Goal: Information Seeking & Learning: Learn about a topic

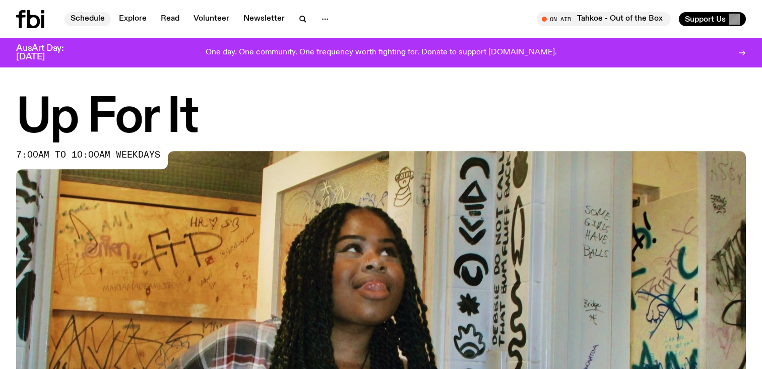
click at [89, 24] on link "Schedule" at bounding box center [87, 19] width 46 height 14
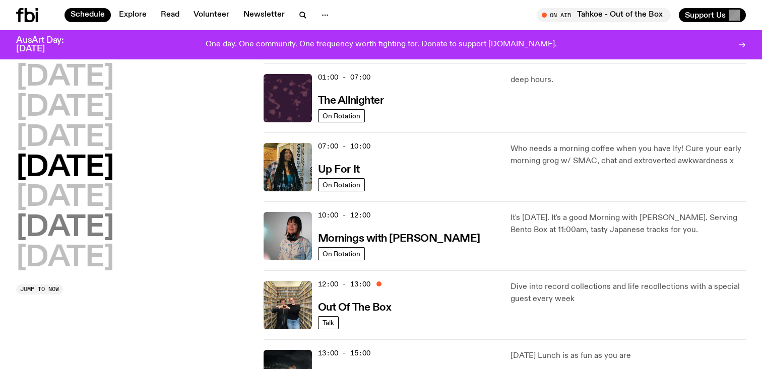
click at [90, 233] on h2 "[DATE]" at bounding box center [65, 228] width 98 height 28
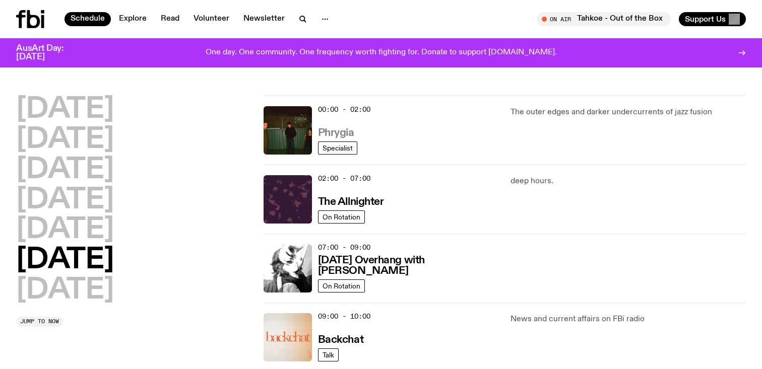
click at [322, 133] on h3 "Phrygia" at bounding box center [336, 133] width 36 height 11
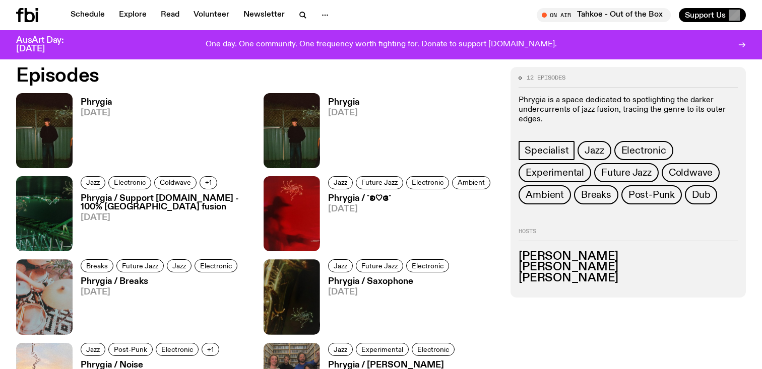
scroll to position [504, 0]
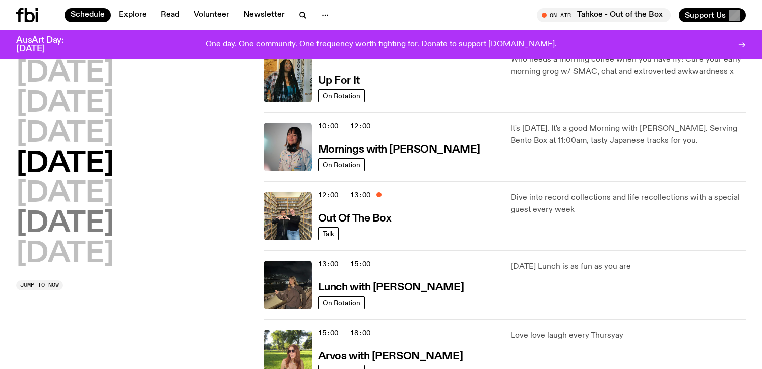
click at [93, 226] on h2 "[DATE]" at bounding box center [65, 224] width 98 height 28
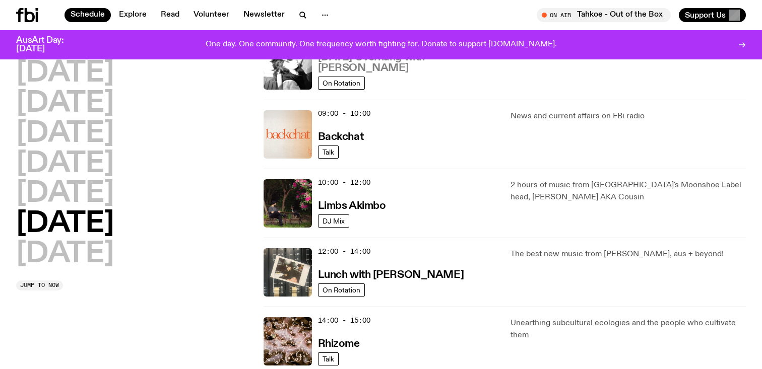
scroll to position [203, 0]
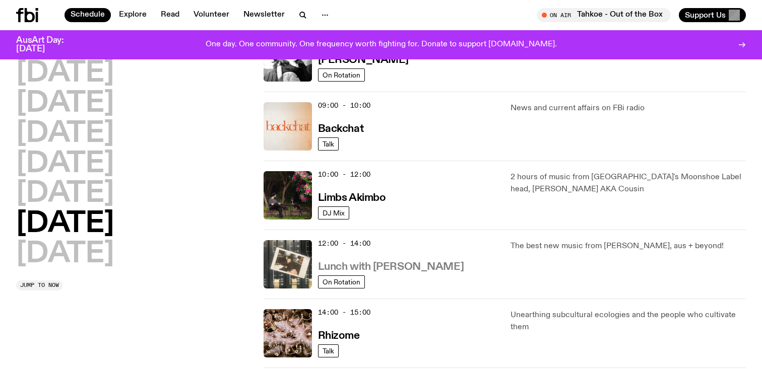
click at [384, 265] on h3 "Lunch with [PERSON_NAME]" at bounding box center [391, 267] width 146 height 11
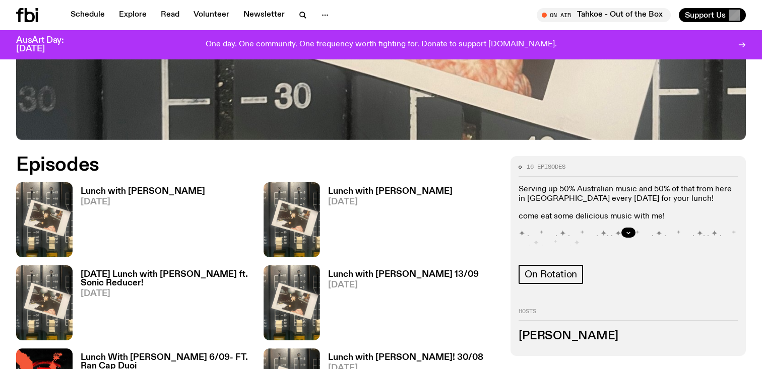
scroll to position [414, 0]
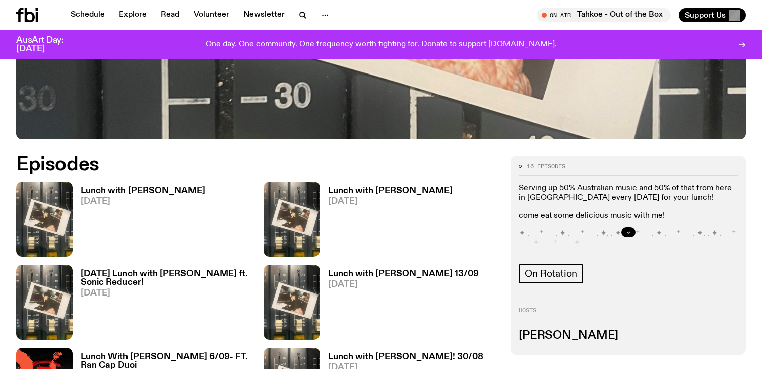
click at [624, 229] on button "button" at bounding box center [628, 232] width 14 height 10
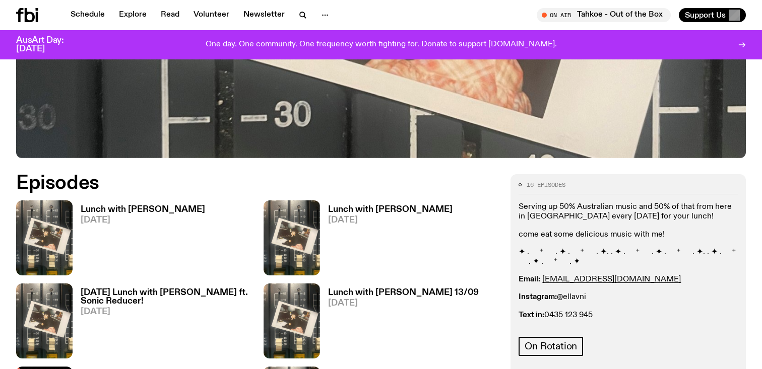
scroll to position [397, 0]
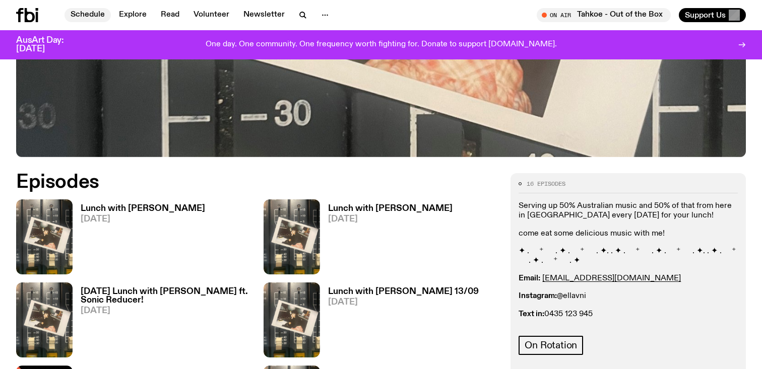
click at [92, 18] on link "Schedule" at bounding box center [87, 15] width 46 height 14
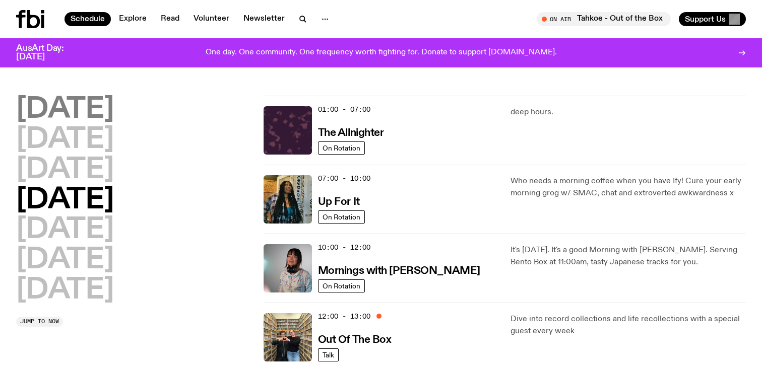
click at [109, 116] on h2 "[DATE]" at bounding box center [65, 110] width 98 height 28
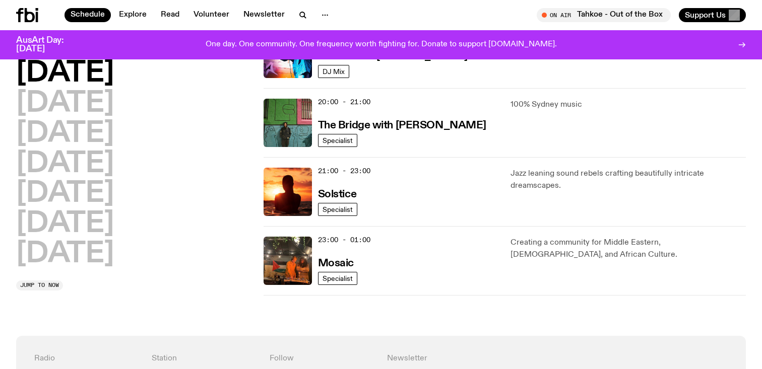
scroll to position [501, 0]
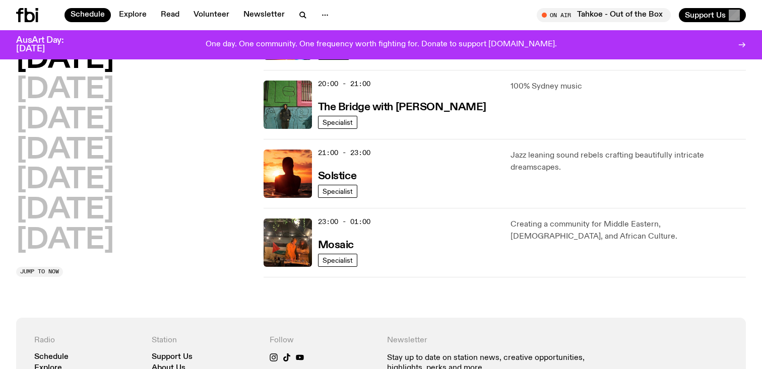
click at [459, 181] on div "21:00 - 23:00 Solstice" at bounding box center [408, 174] width 181 height 48
click at [358, 157] on span "21:00 - 23:00" at bounding box center [344, 153] width 52 height 10
click at [275, 165] on img at bounding box center [288, 174] width 48 height 48
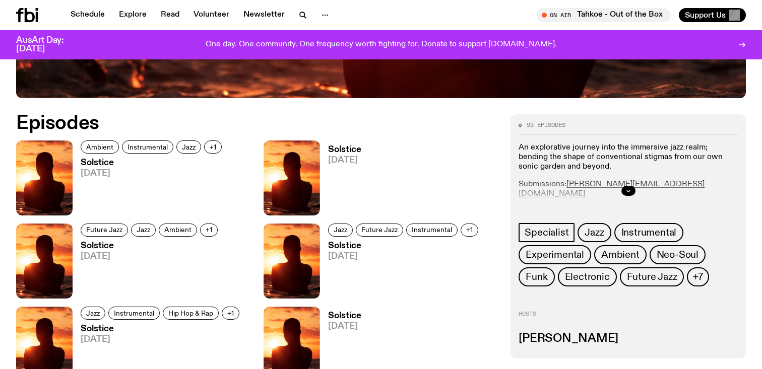
scroll to position [459, 0]
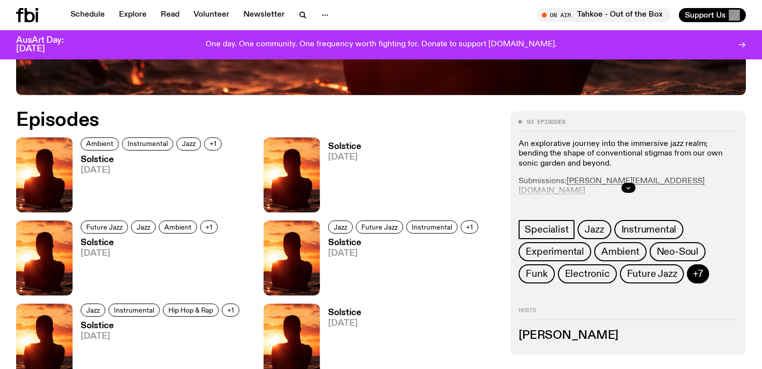
click at [700, 278] on span "+7" at bounding box center [698, 274] width 10 height 11
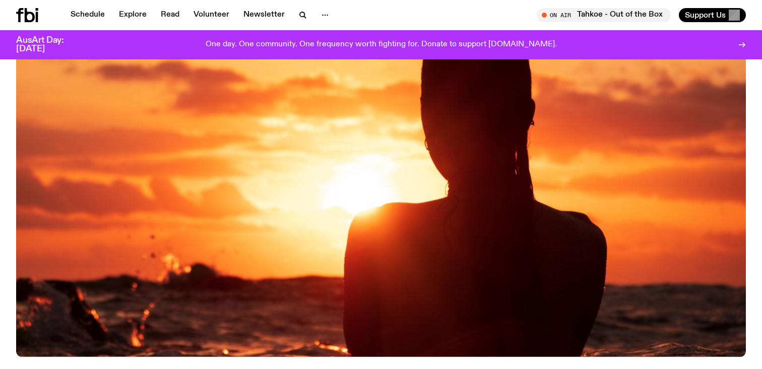
scroll to position [176, 0]
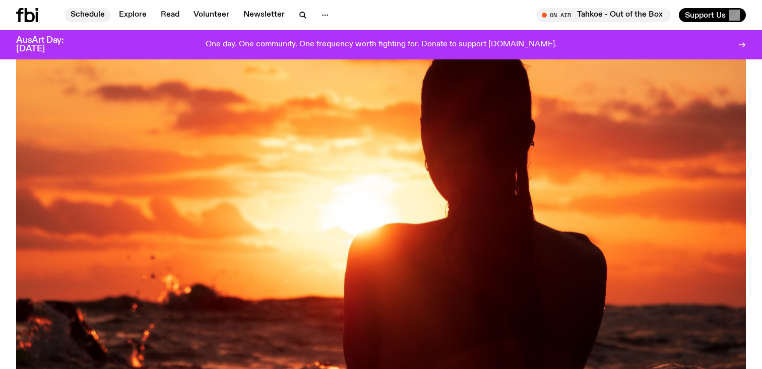
click at [85, 8] on link "Schedule" at bounding box center [87, 15] width 46 height 14
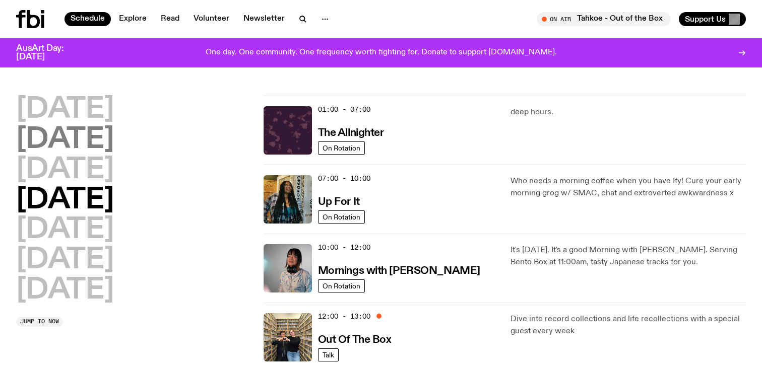
click at [104, 133] on h2 "[DATE]" at bounding box center [65, 140] width 98 height 28
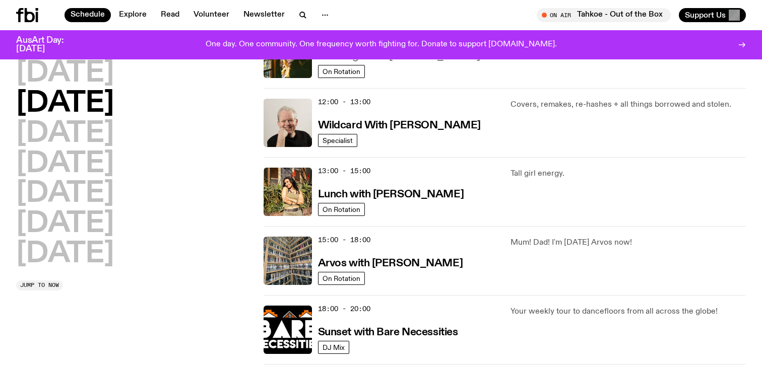
scroll to position [201, 0]
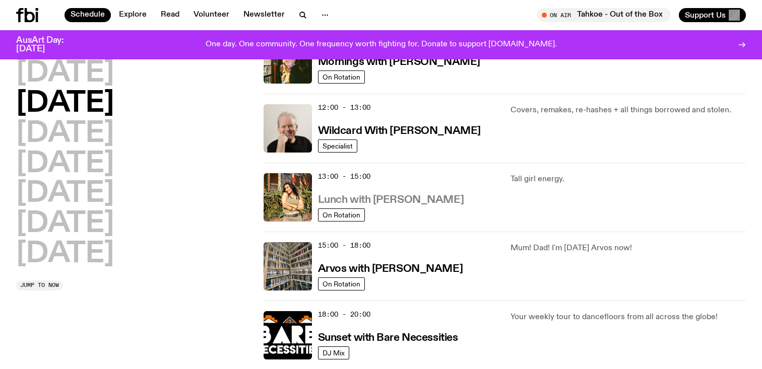
click at [358, 195] on h3 "Lunch with [PERSON_NAME]" at bounding box center [391, 200] width 146 height 11
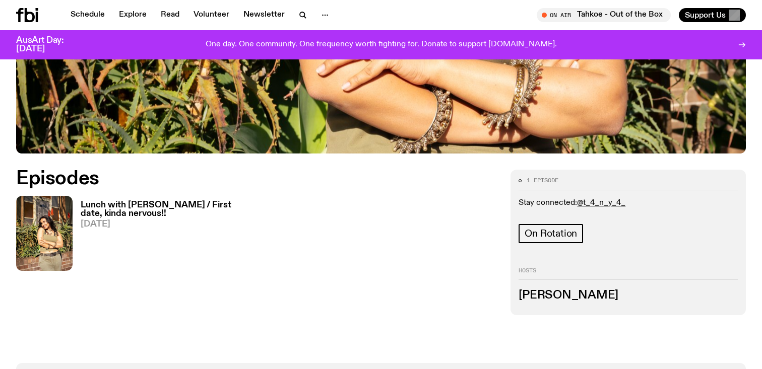
scroll to position [412, 0]
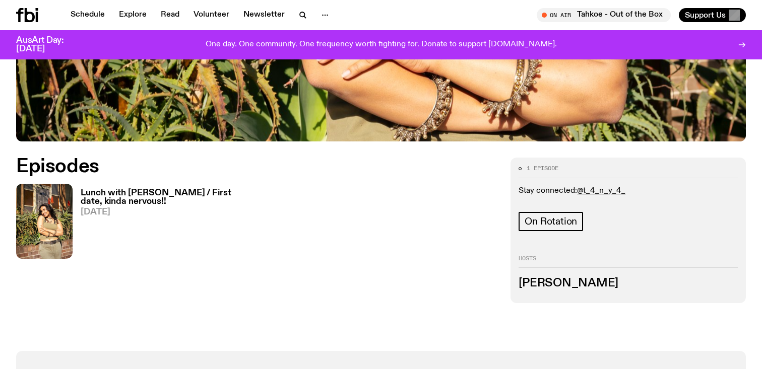
click at [584, 281] on h3 "[PERSON_NAME]" at bounding box center [627, 283] width 219 height 11
click at [590, 191] on link "@t_4_n_y_4_" at bounding box center [601, 190] width 48 height 8
